Goal: Task Accomplishment & Management: Manage account settings

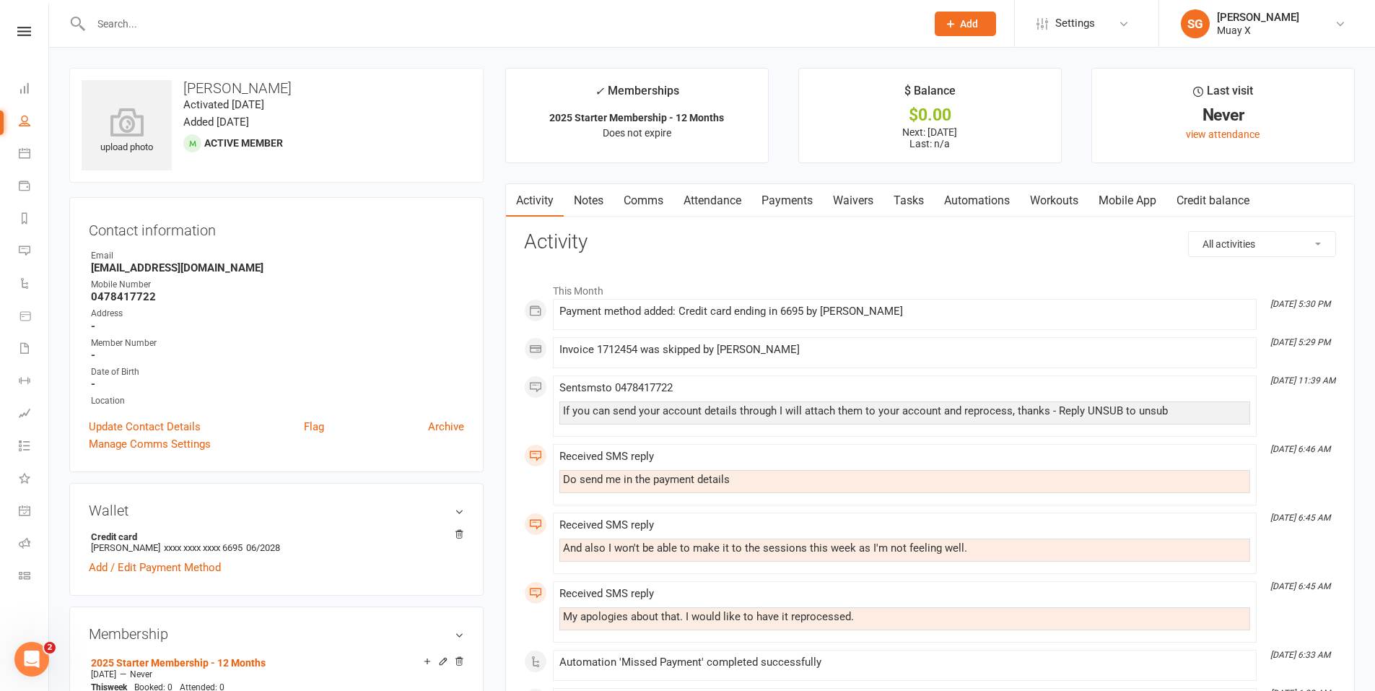
click at [242, 18] on input "text" at bounding box center [502, 24] width 830 height 20
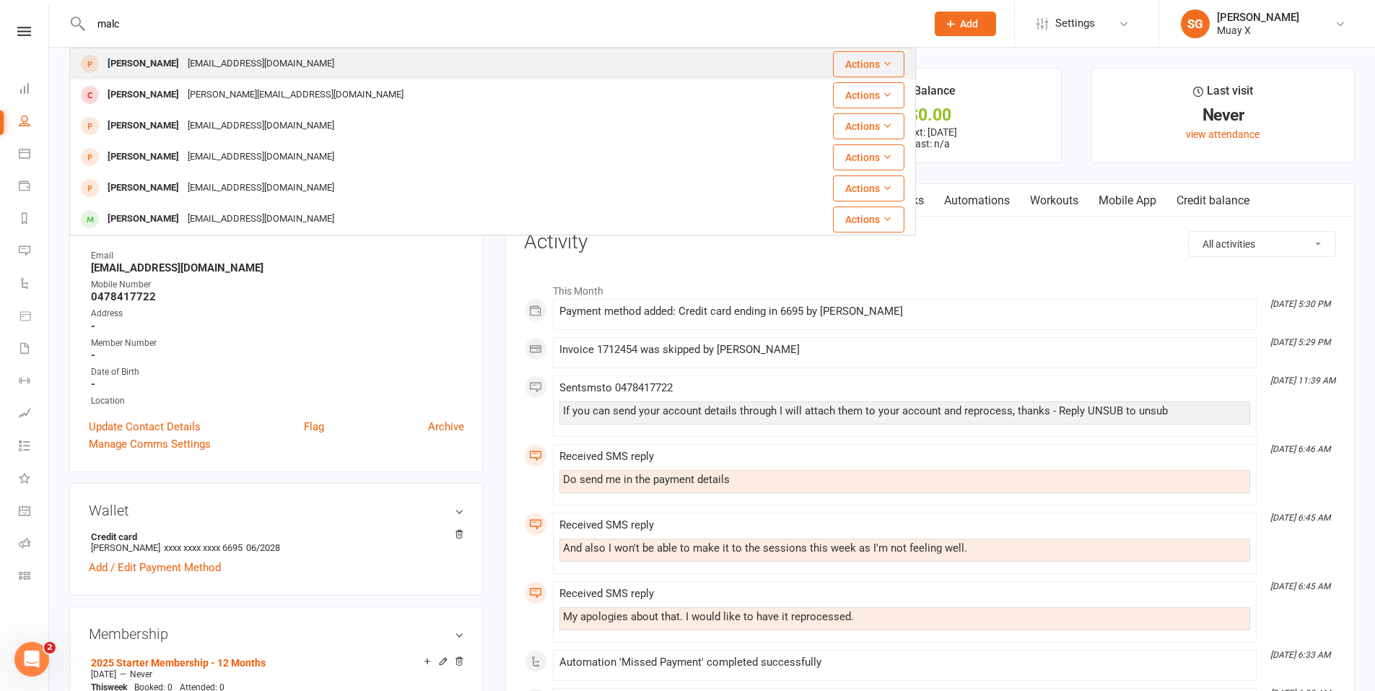
type input "malc"
click at [235, 59] on div "[EMAIL_ADDRESS][DOMAIN_NAME]" at bounding box center [260, 63] width 155 height 21
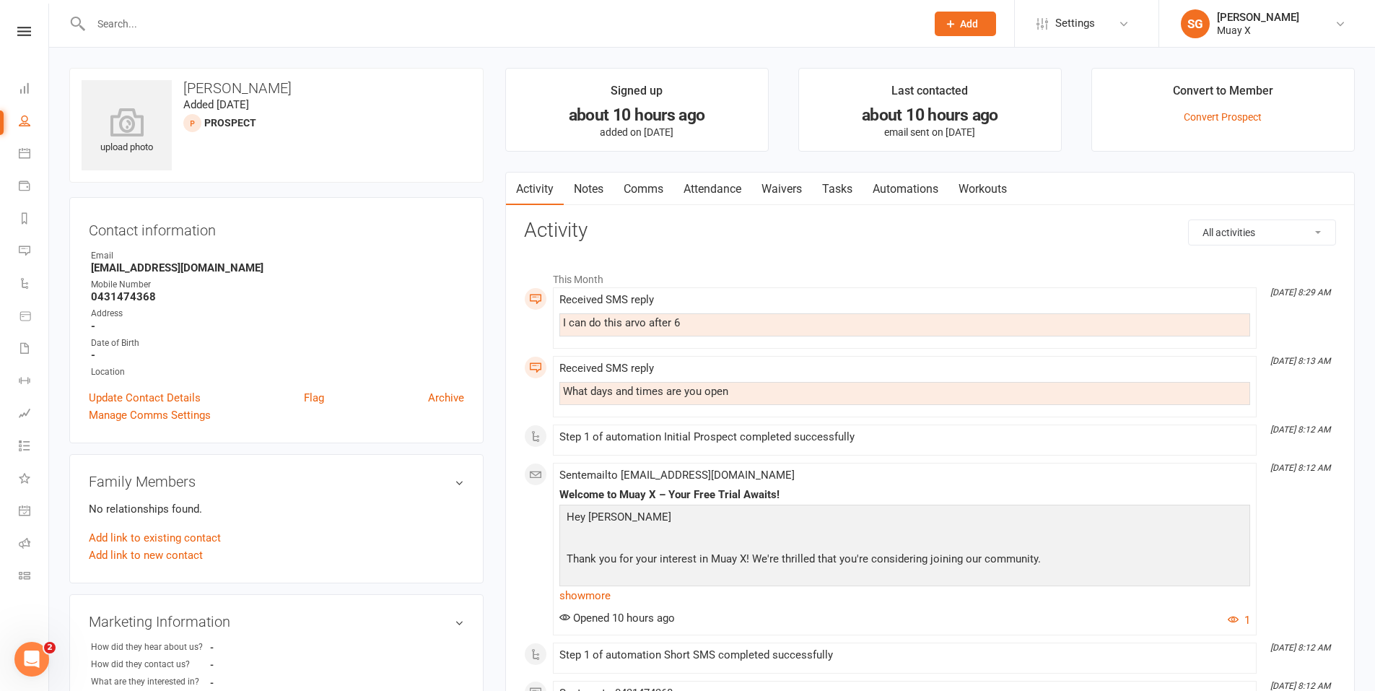
click at [788, 185] on link "Waivers" at bounding box center [782, 189] width 61 height 33
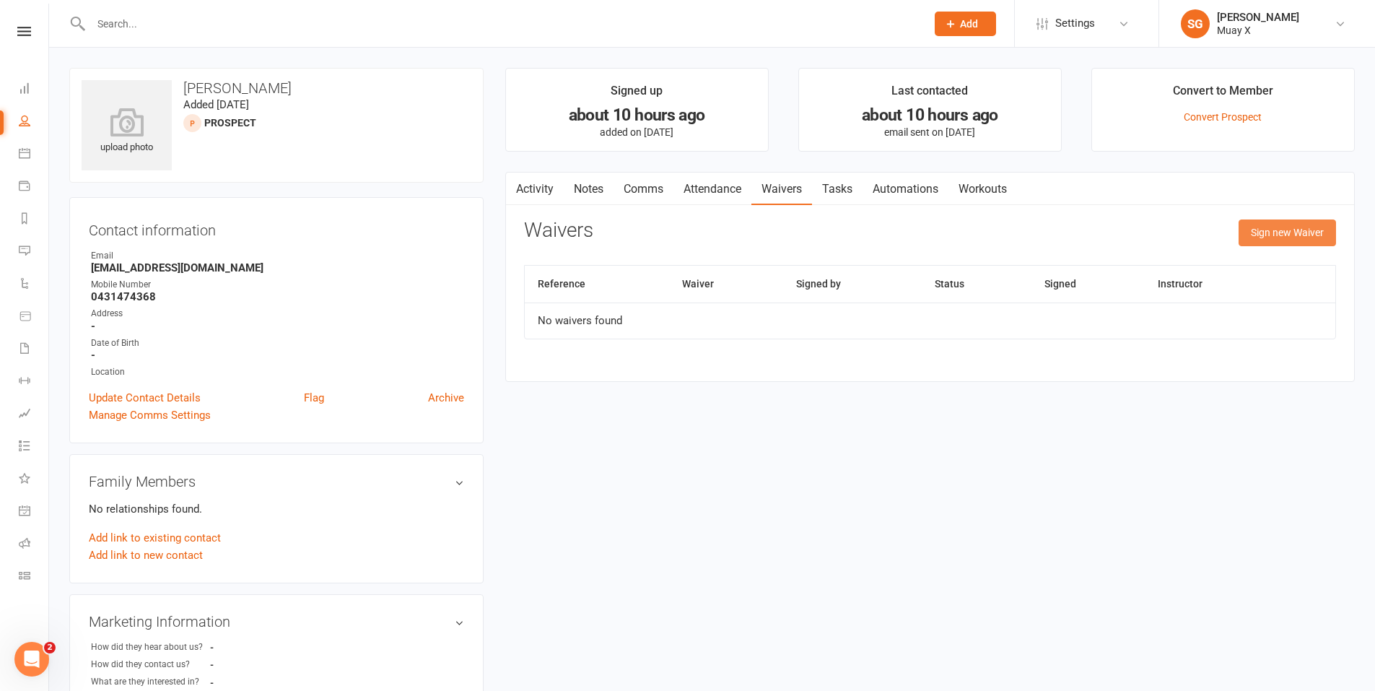
click at [1289, 237] on button "Sign new Waiver" at bounding box center [1287, 232] width 97 height 26
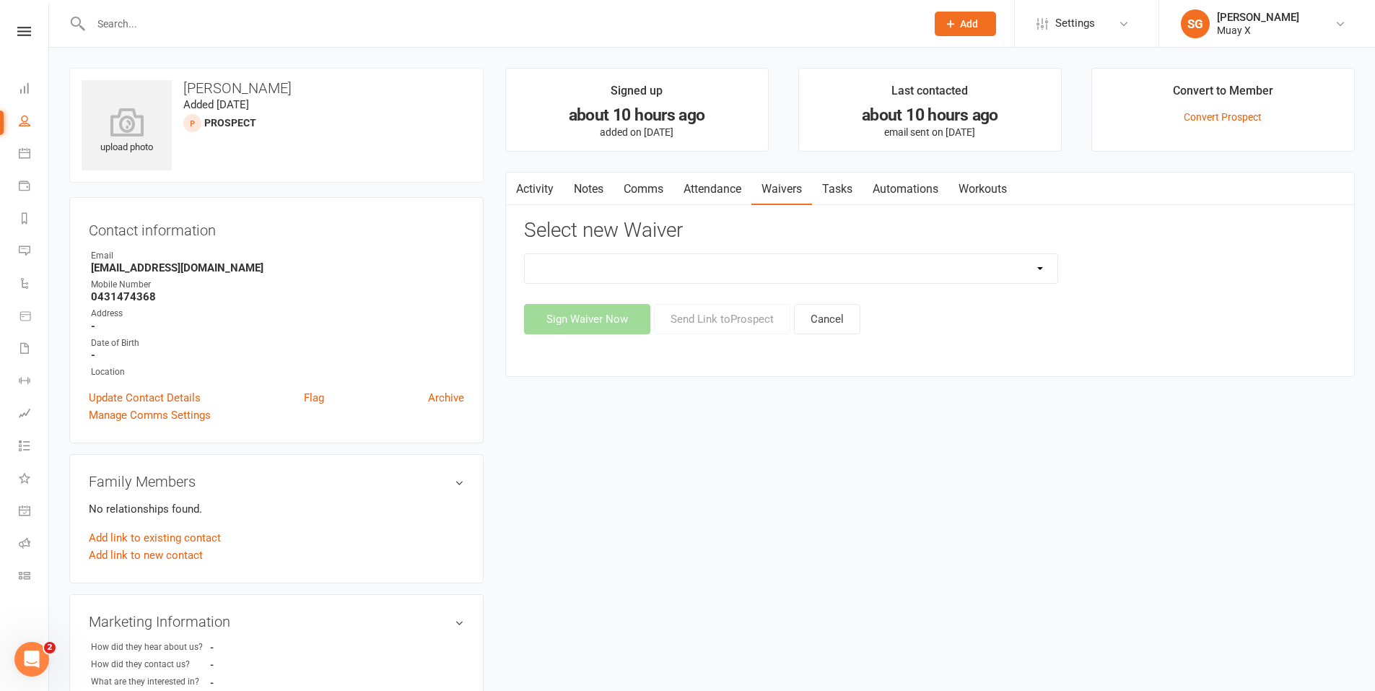
click at [710, 277] on select "2025 Trial Waiver 2025 waiver 28 Day Intro Muay X Waiver" at bounding box center [791, 268] width 533 height 29
select select "13123"
click at [525, 254] on select "2025 Trial Waiver 2025 waiver 28 Day Intro Muay X Waiver" at bounding box center [791, 268] width 533 height 29
click at [730, 319] on button "Send Link to [GEOGRAPHIC_DATA]" at bounding box center [722, 319] width 136 height 30
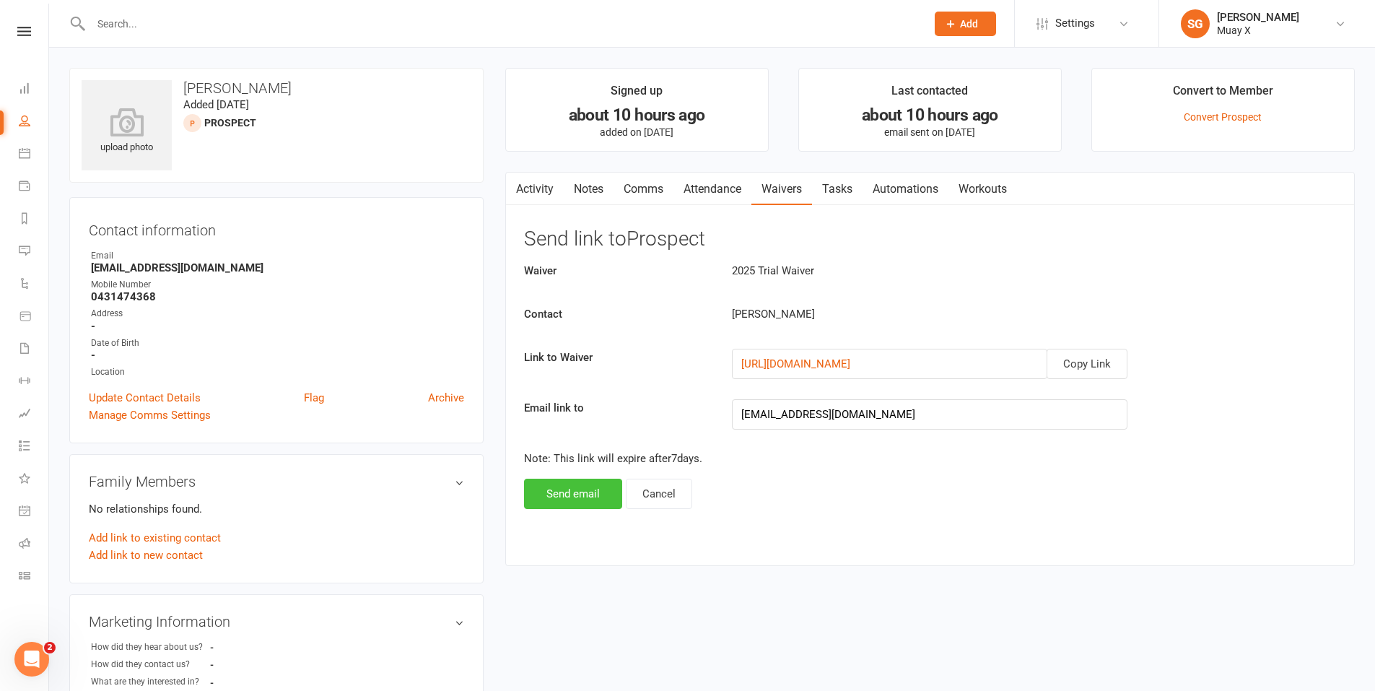
click at [578, 492] on button "Send email" at bounding box center [573, 494] width 98 height 30
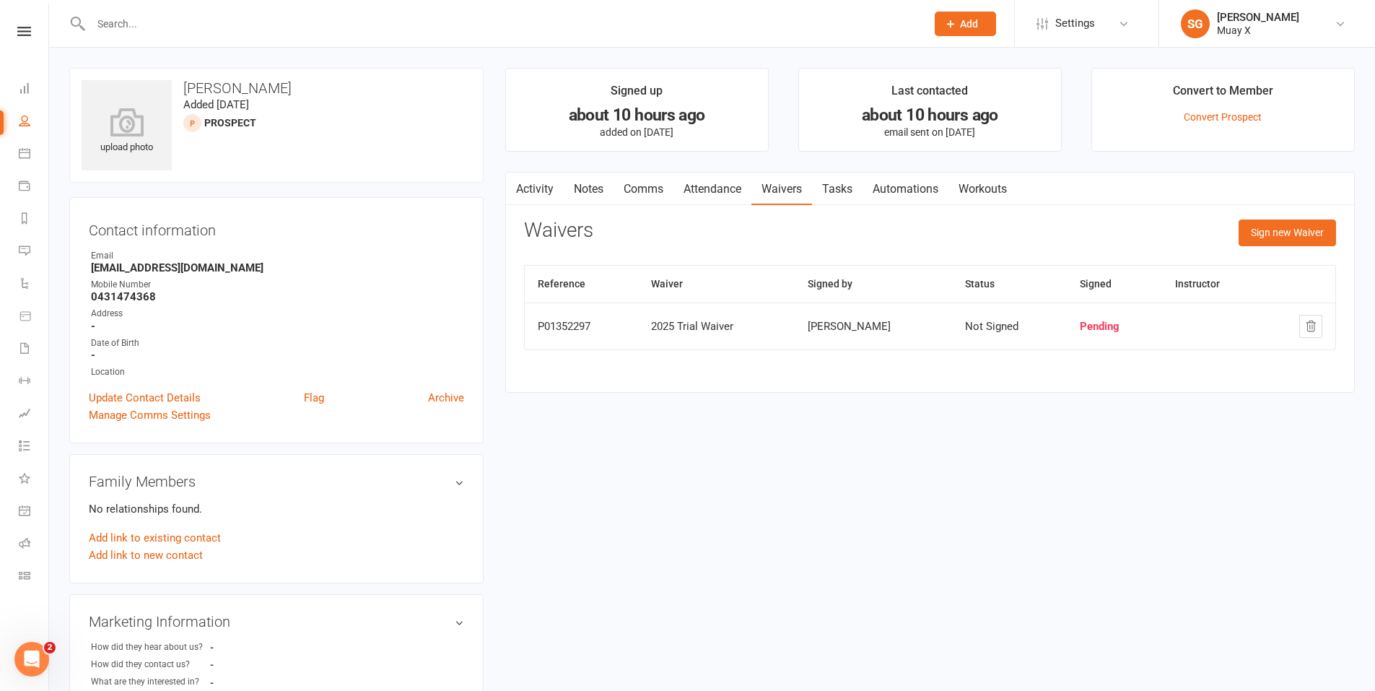
click at [212, 19] on input "text" at bounding box center [502, 24] width 830 height 20
type input "a"
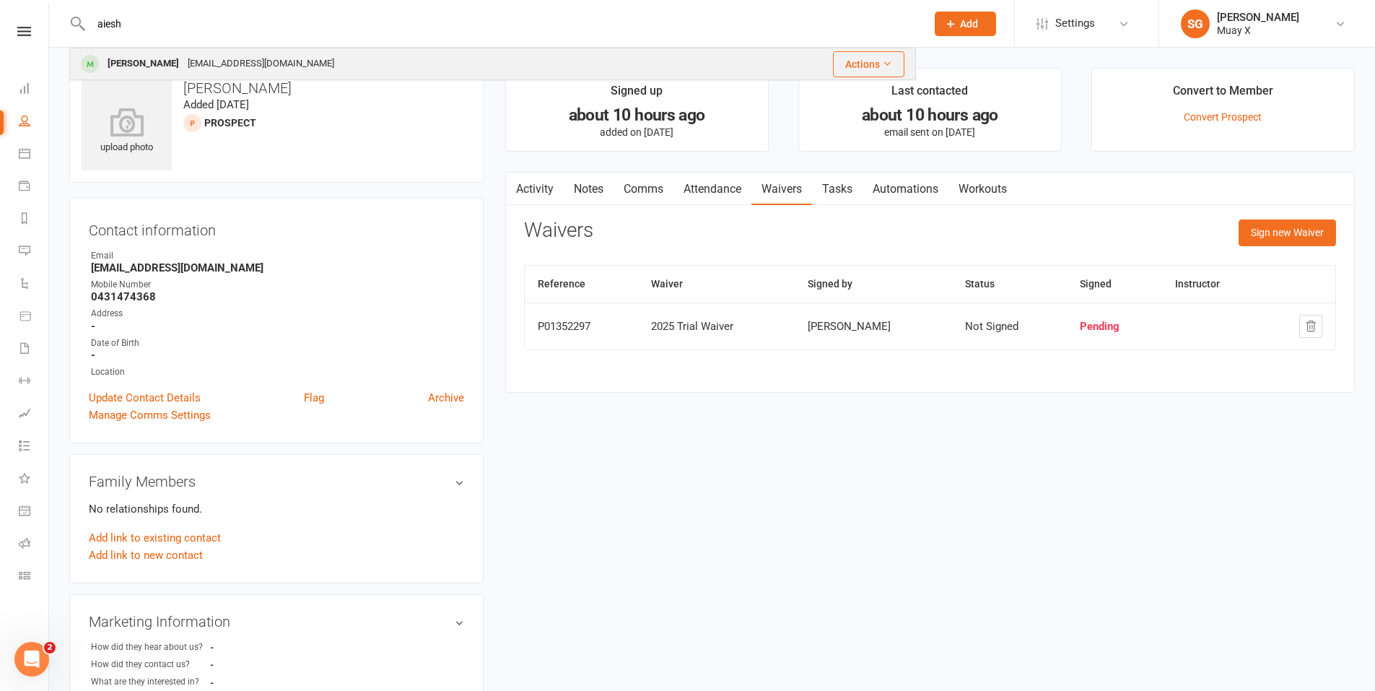
type input "aiesh"
click at [169, 66] on div "[PERSON_NAME]" at bounding box center [143, 63] width 80 height 21
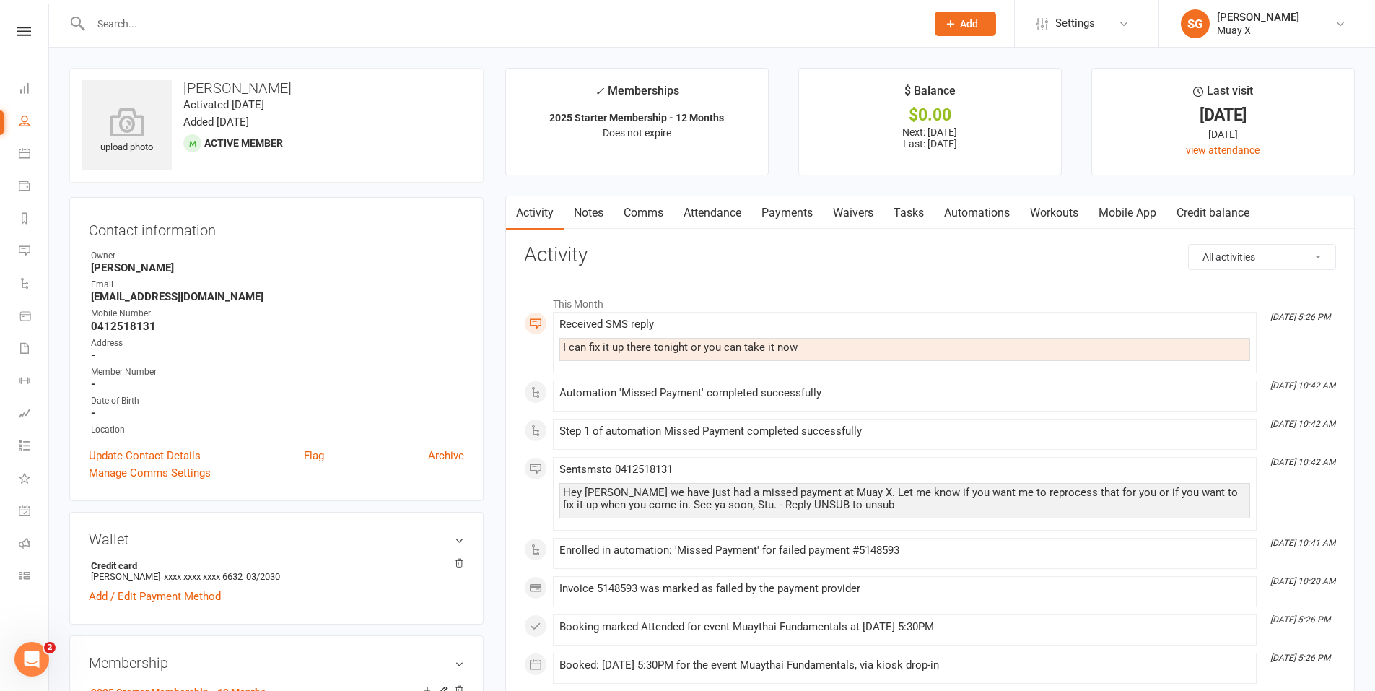
click at [796, 218] on link "Payments" at bounding box center [787, 212] width 71 height 33
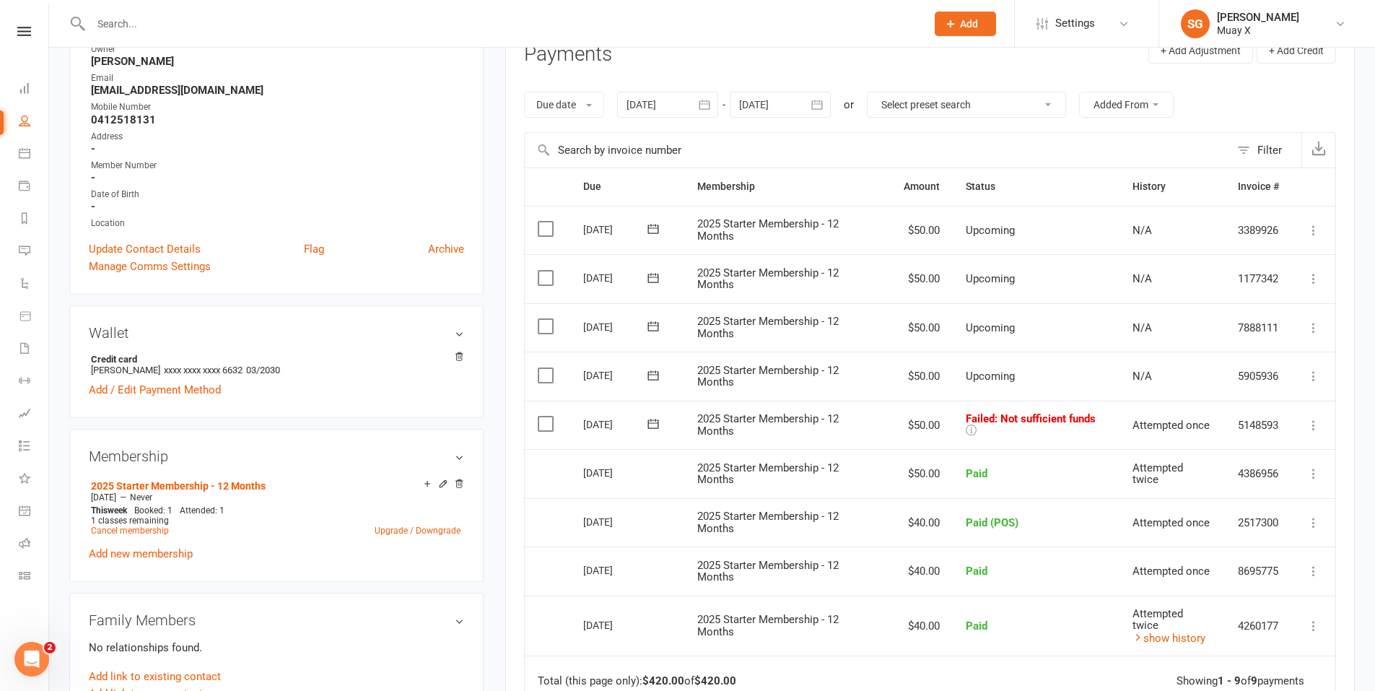
scroll to position [217, 0]
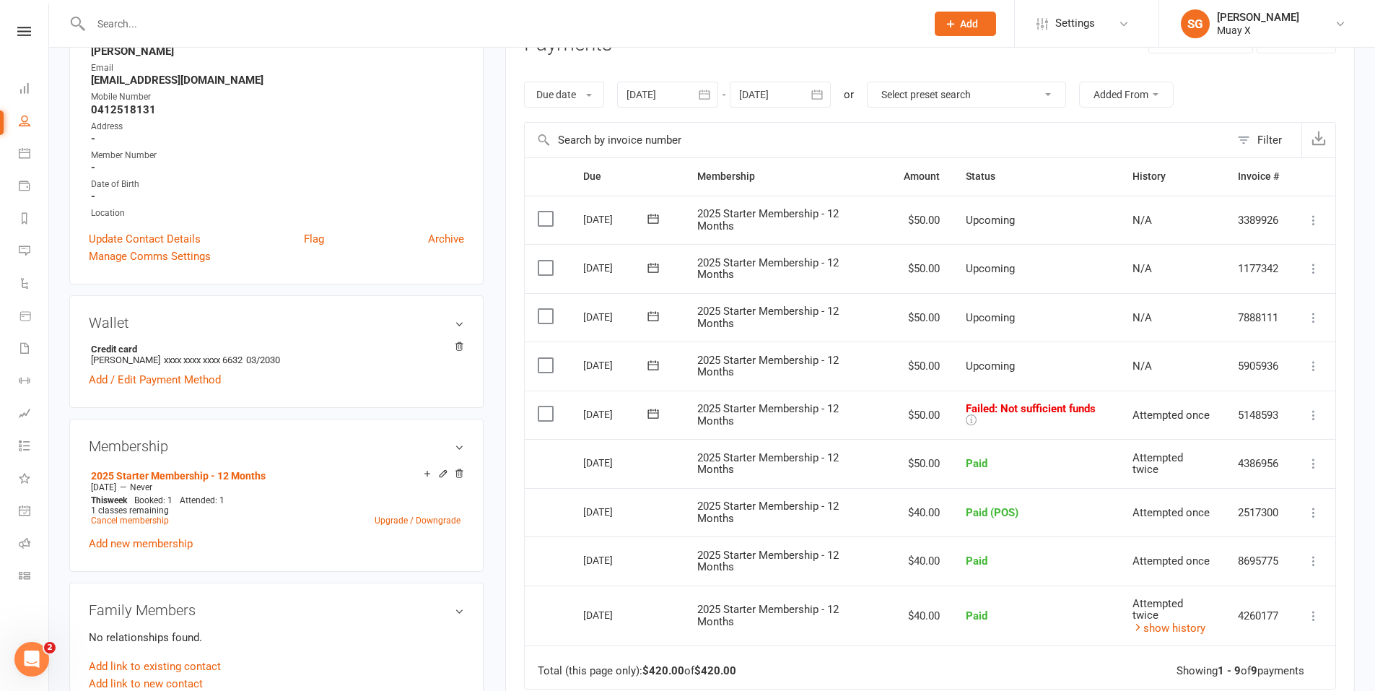
click at [1314, 410] on icon at bounding box center [1314, 415] width 14 height 14
click at [1256, 554] on link "Retry now" at bounding box center [1250, 558] width 143 height 29
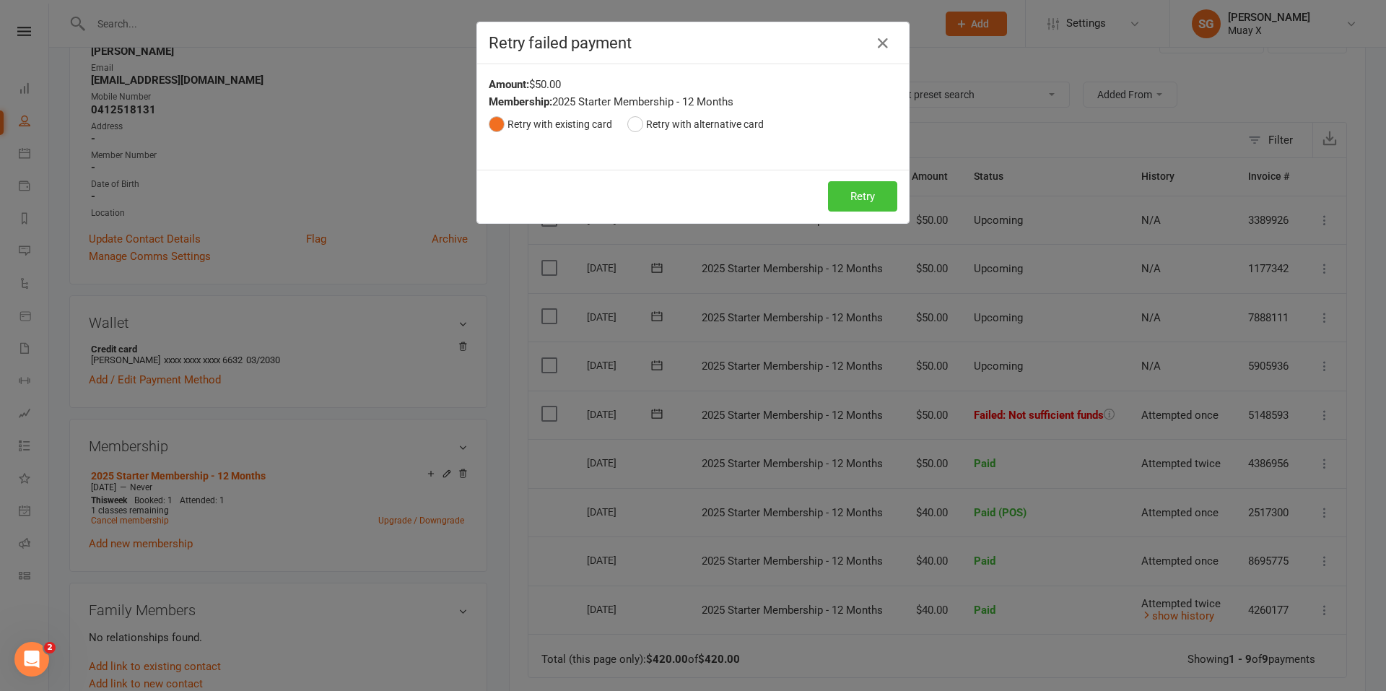
click at [873, 202] on button "Retry" at bounding box center [862, 196] width 69 height 30
